Goal: Transaction & Acquisition: Purchase product/service

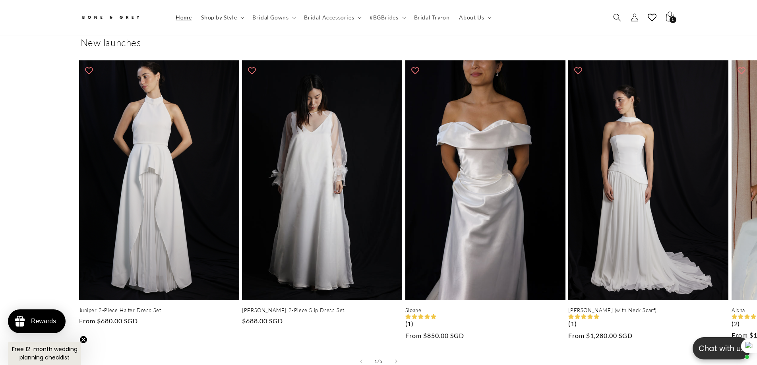
scroll to position [0, 437]
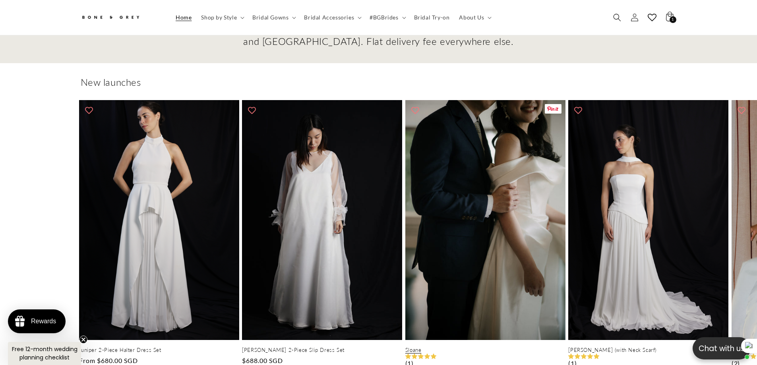
scroll to position [0, 1514]
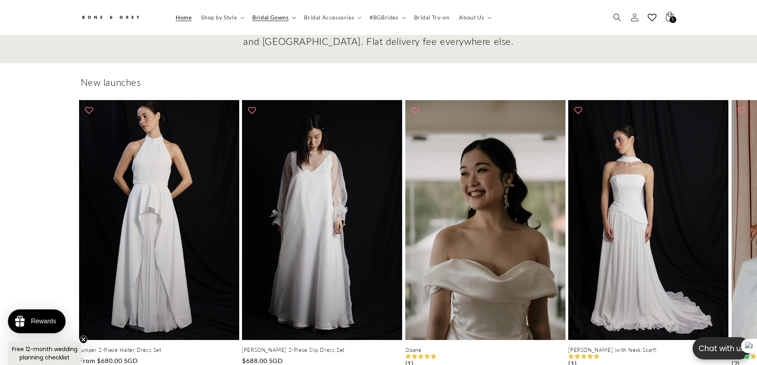
click at [265, 19] on span "Bridal Gowns" at bounding box center [270, 17] width 36 height 7
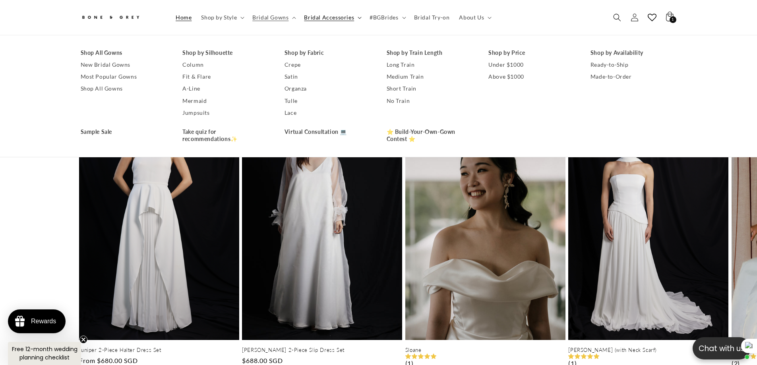
scroll to position [0, 437]
click at [224, 17] on span "Shop by Style" at bounding box center [219, 17] width 36 height 7
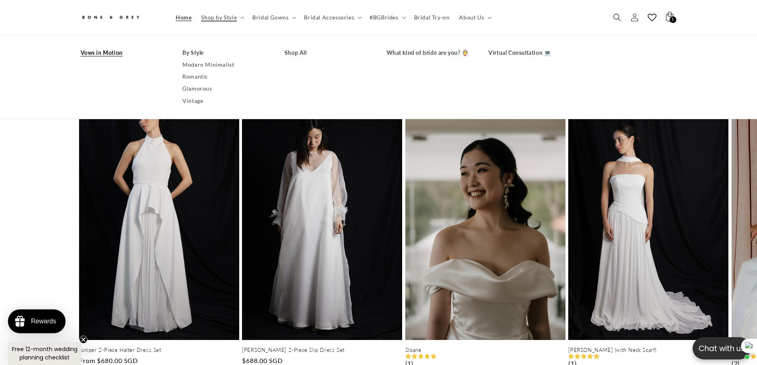
click at [112, 56] on link "Vows in Motion" at bounding box center [124, 53] width 86 height 12
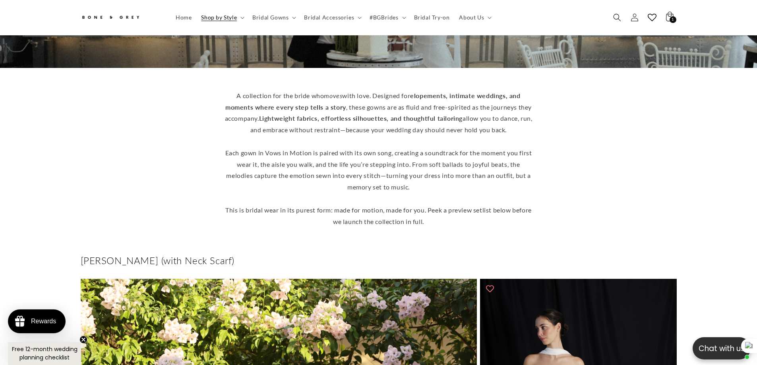
scroll to position [139, 0]
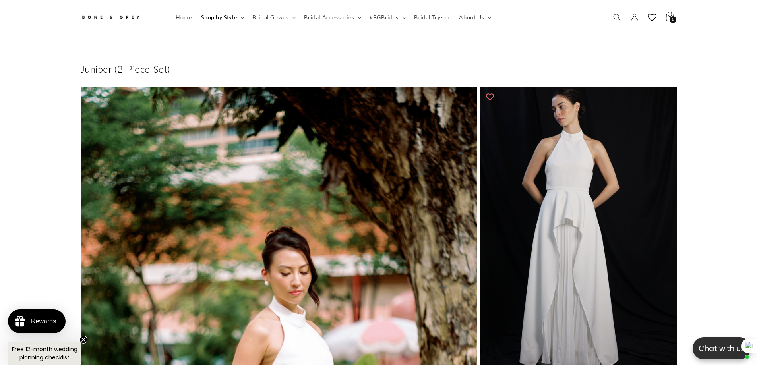
scroll to position [0, 219]
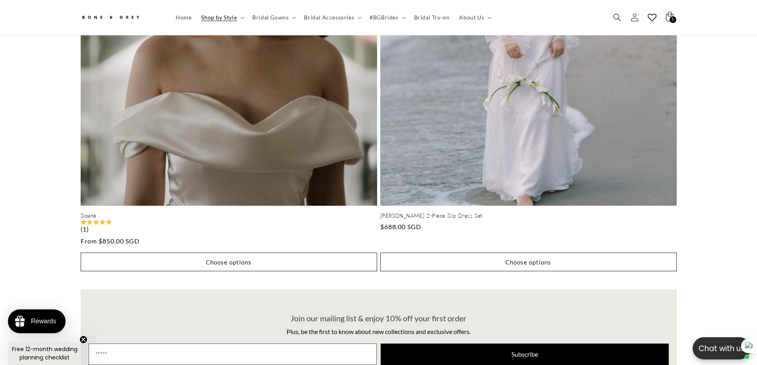
scroll to position [3895, 0]
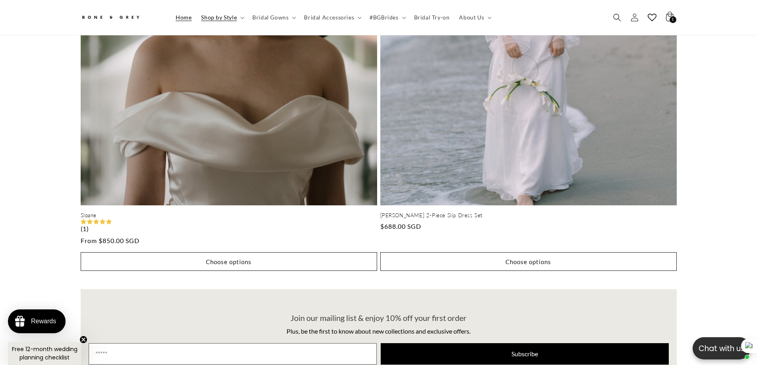
click at [186, 21] on link "Home" at bounding box center [183, 17] width 25 height 17
